Goal: Task Accomplishment & Management: Use online tool/utility

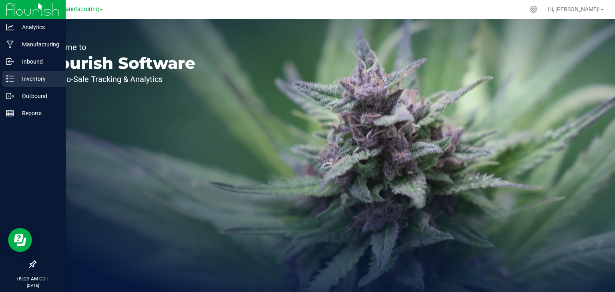
click at [22, 76] on p "Inventory" at bounding box center [38, 79] width 48 height 10
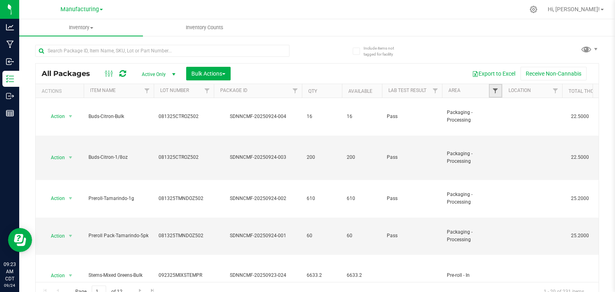
click at [496, 90] on span "Filter" at bounding box center [495, 91] width 6 height 6
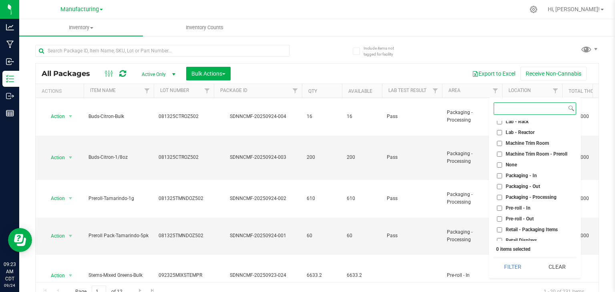
scroll to position [192, 0]
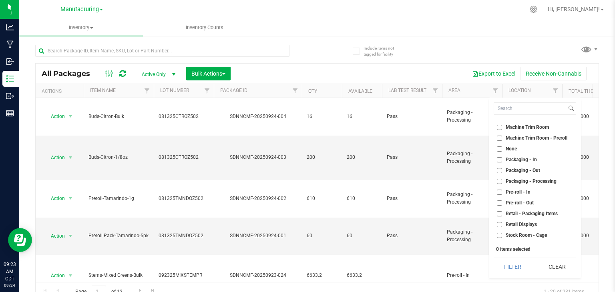
click at [498, 159] on input "Packaging - In" at bounding box center [499, 159] width 5 height 5
checkbox input "true"
click at [525, 266] on button "Filter" at bounding box center [513, 267] width 38 height 18
